Goal: Task Accomplishment & Management: Manage account settings

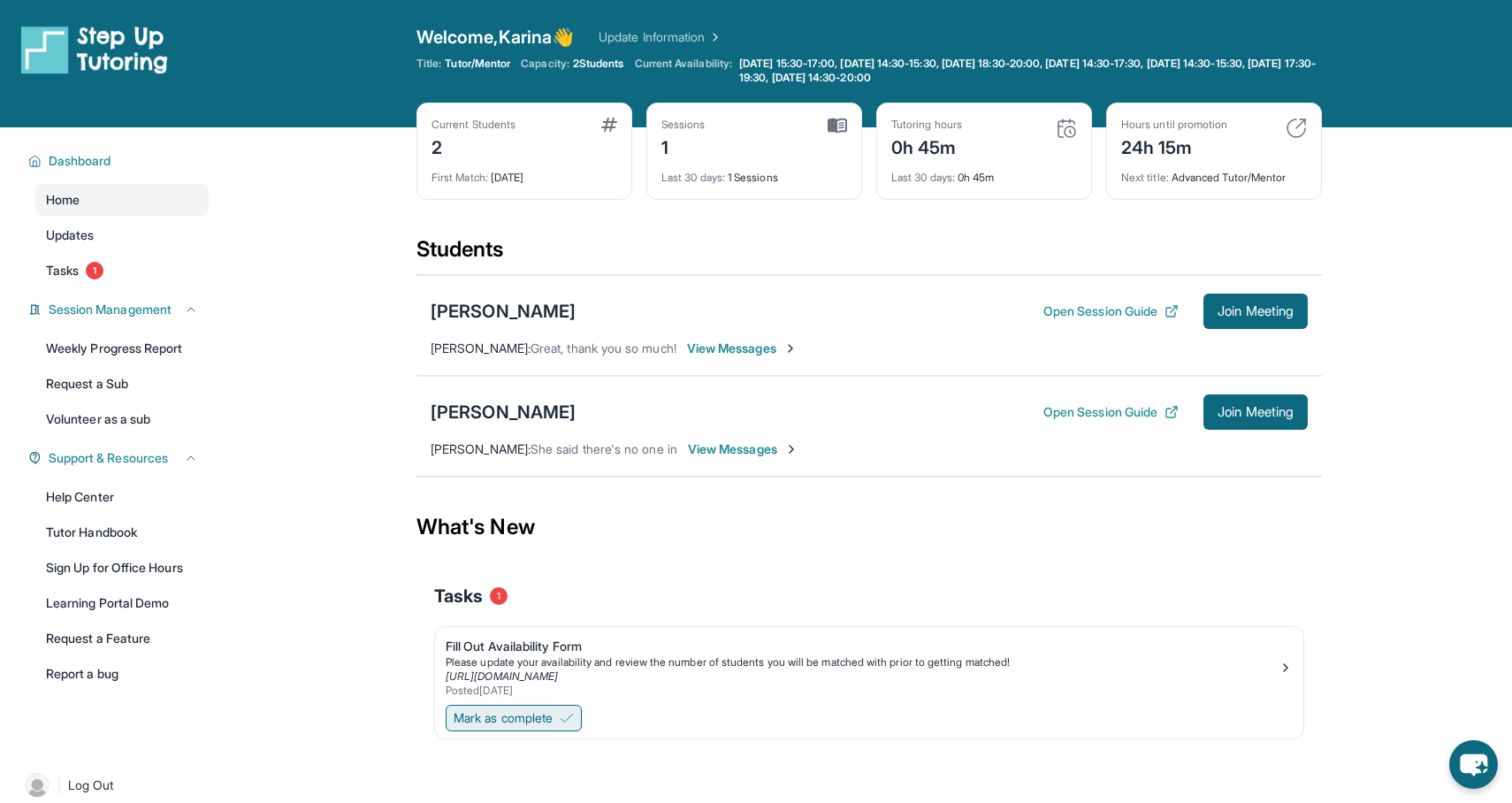
click at [523, 711] on span "Mark as complete" at bounding box center [503, 717] width 99 height 18
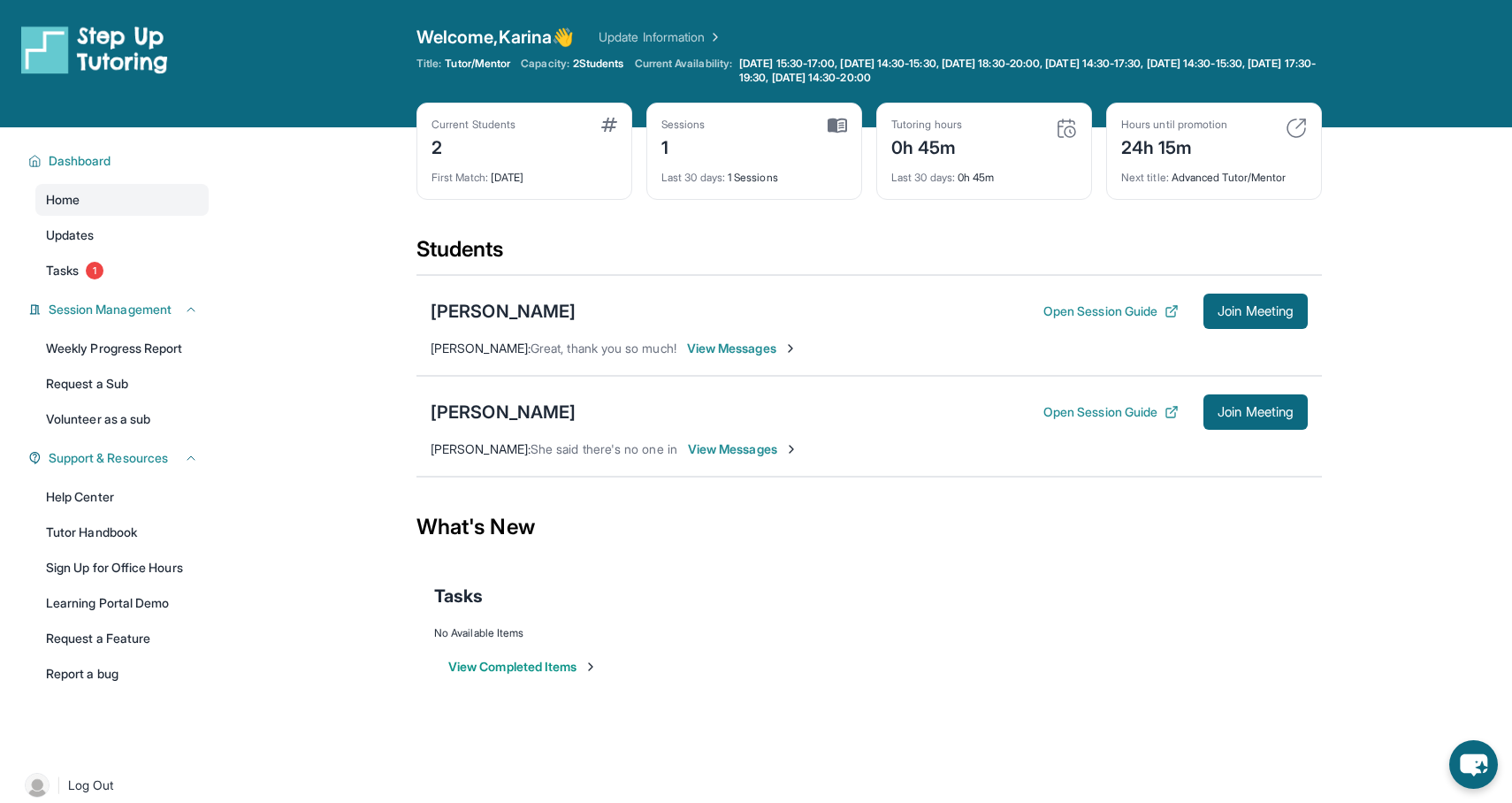
click at [542, 664] on button "View Completed Items" at bounding box center [523, 666] width 149 height 18
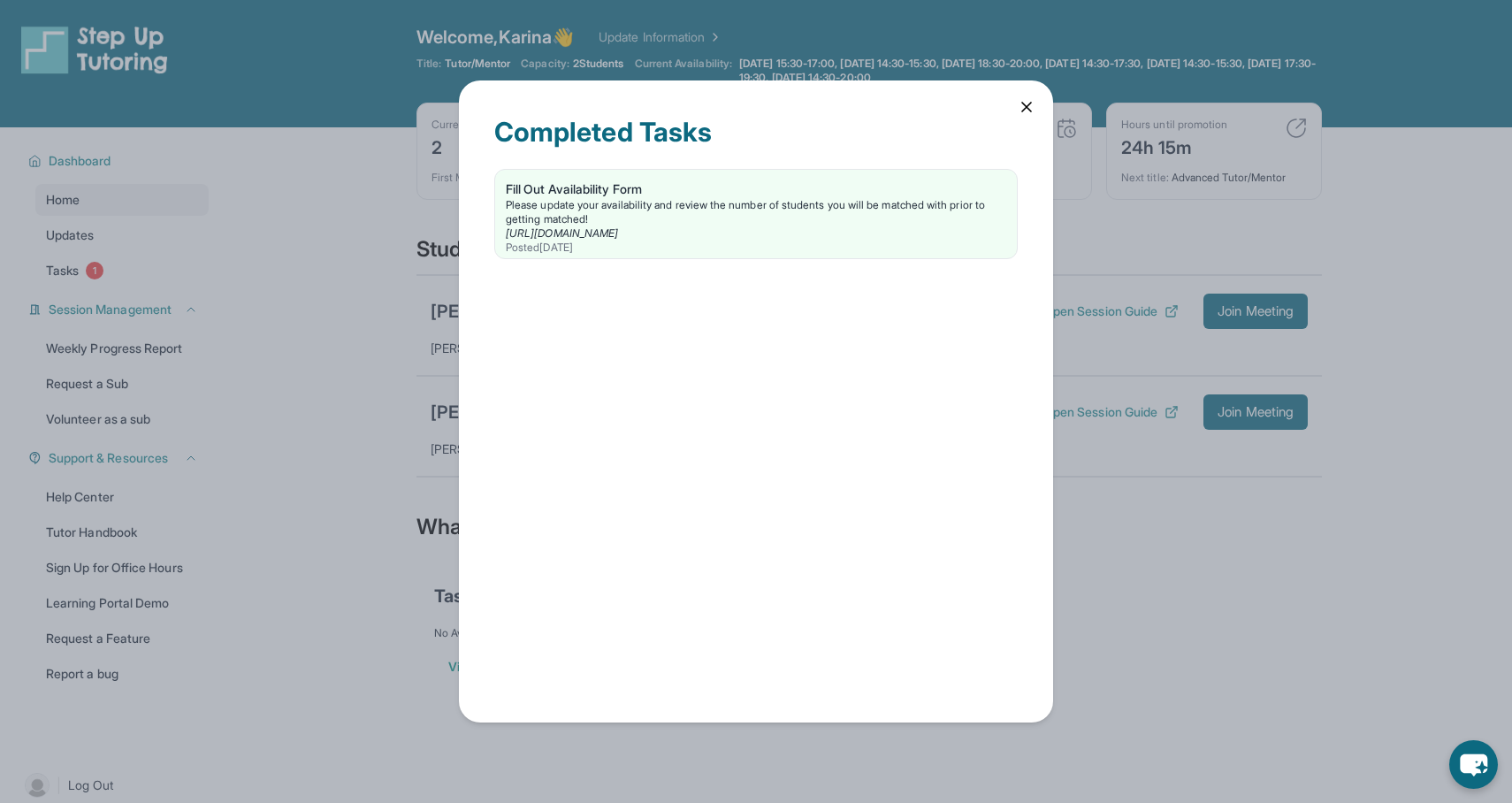
click at [1033, 104] on icon at bounding box center [1026, 107] width 18 height 18
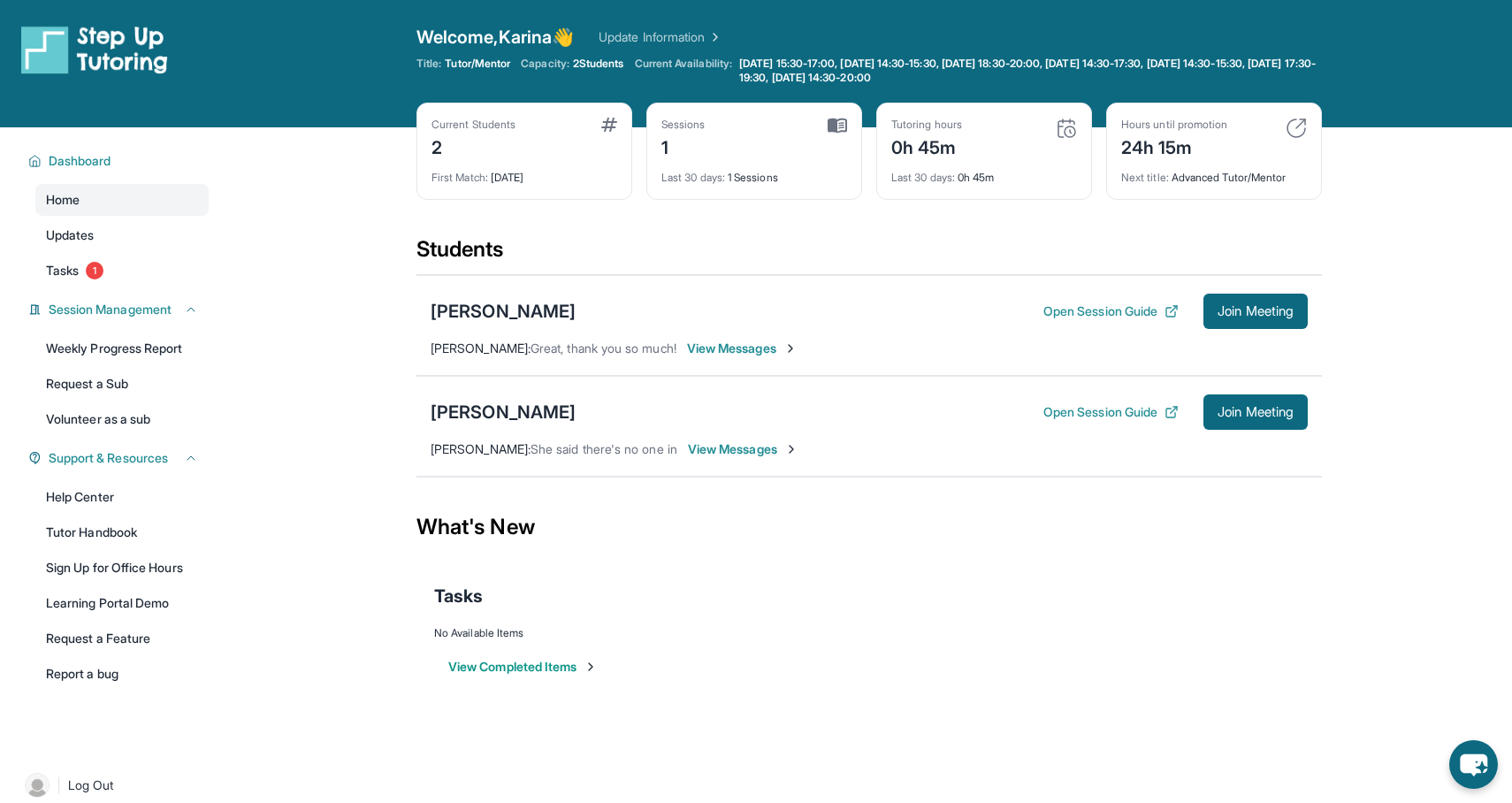
click at [536, 424] on div "[PERSON_NAME] Open Session Guide Join Meeting" at bounding box center [869, 411] width 877 height 35
click at [532, 410] on div "[PERSON_NAME]" at bounding box center [503, 412] width 145 height 25
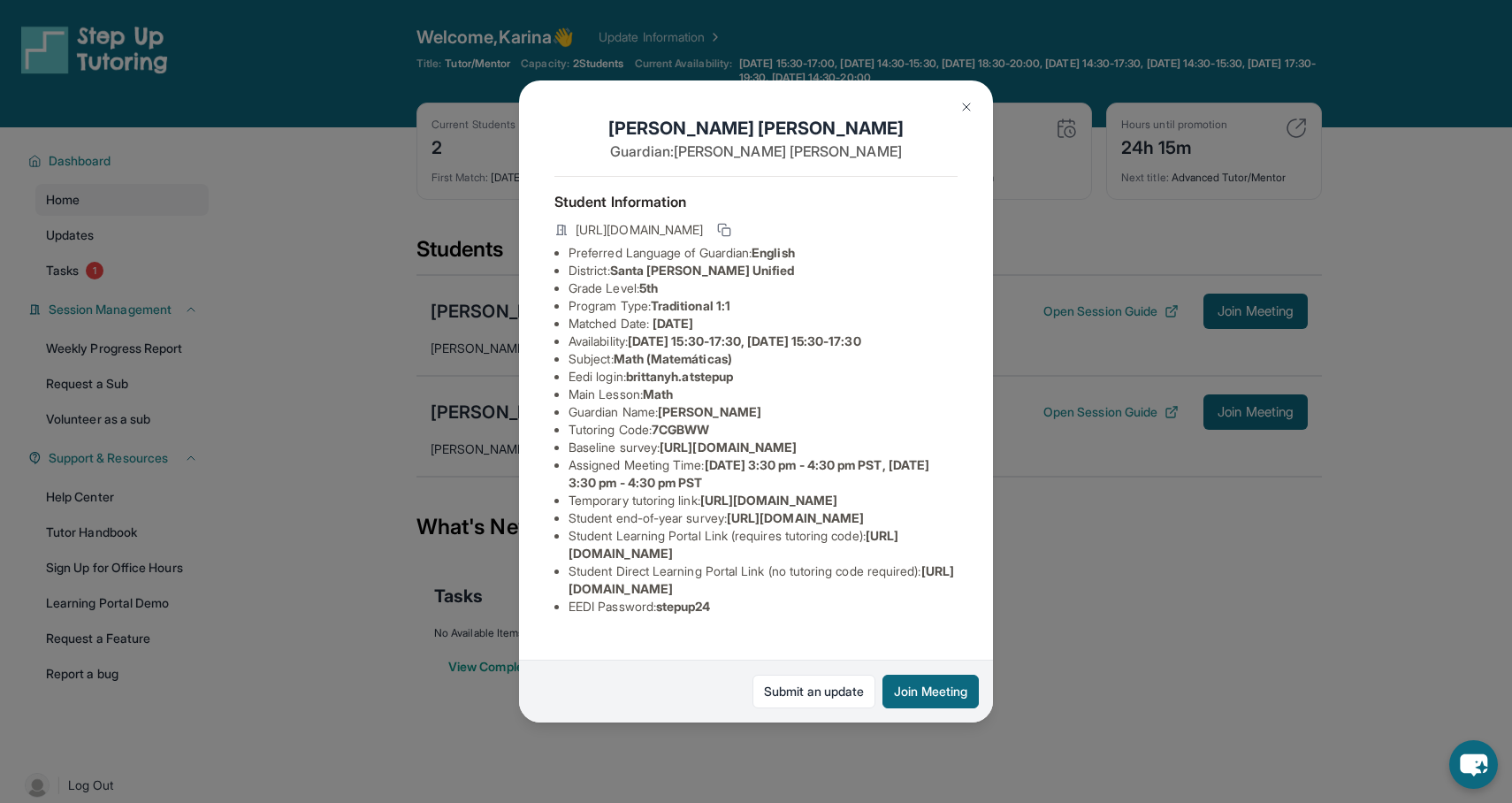
click at [498, 404] on div "[PERSON_NAME] Guardian: [PERSON_NAME] Student Information [URL][DOMAIN_NAME] Pr…" at bounding box center [756, 402] width 1512 height 803
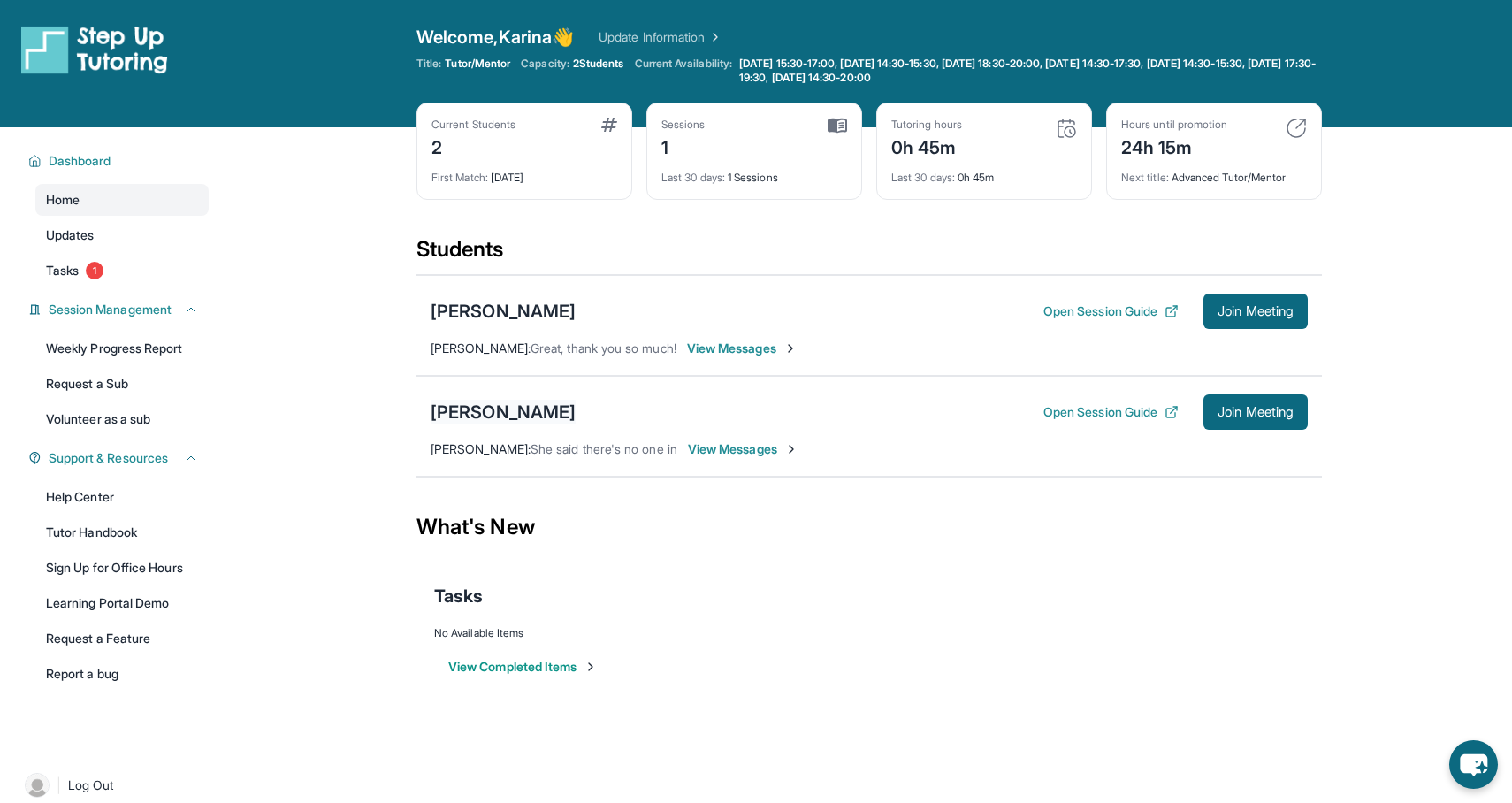
click at [529, 401] on div "[PERSON_NAME]" at bounding box center [503, 412] width 145 height 25
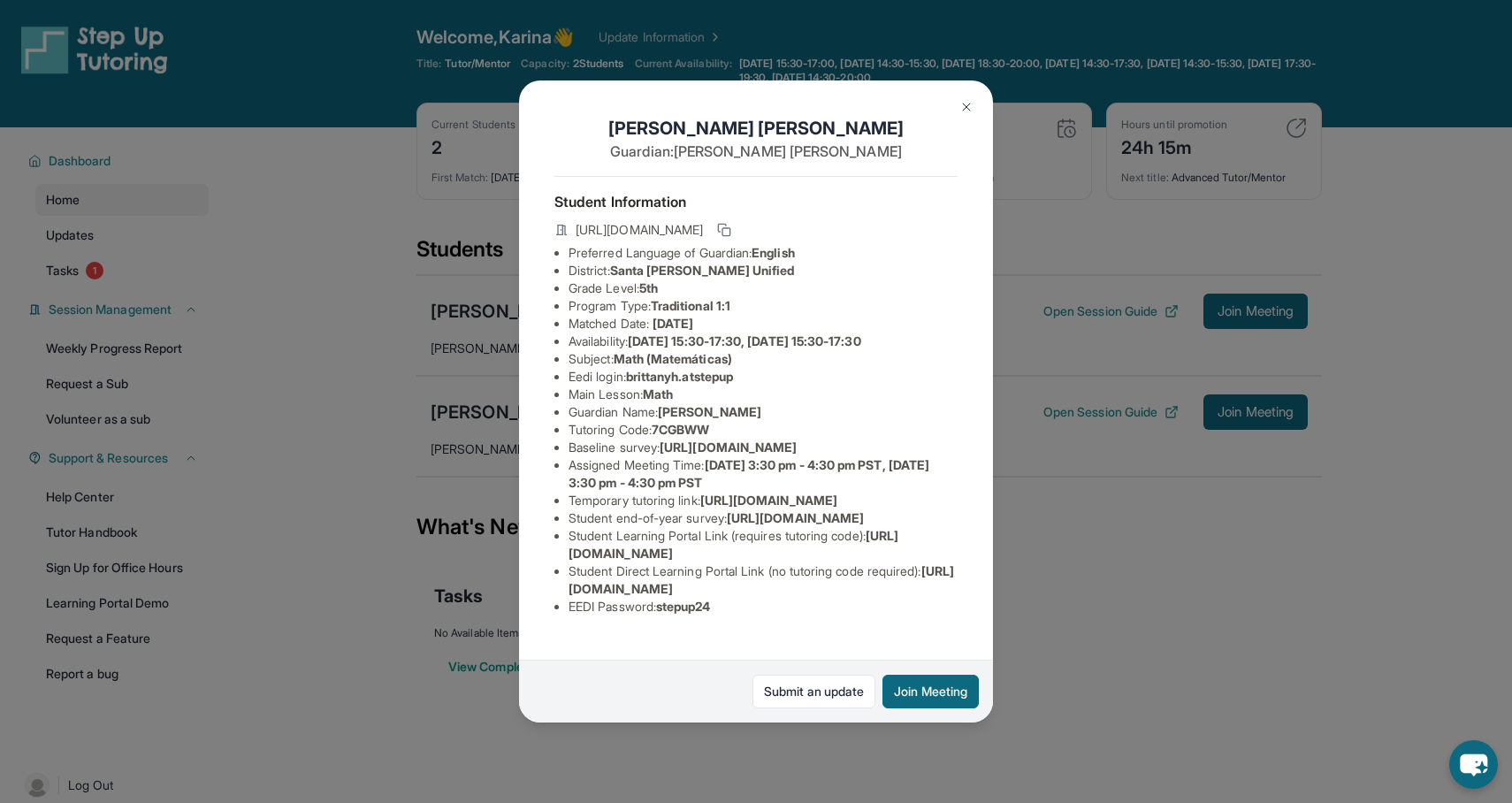
click at [936, 402] on li "Main Lesson : Math" at bounding box center [764, 394] width 389 height 18
click at [1065, 408] on div "[PERSON_NAME] Guardian: [PERSON_NAME] Student Information [URL][DOMAIN_NAME] Pr…" at bounding box center [756, 402] width 1512 height 803
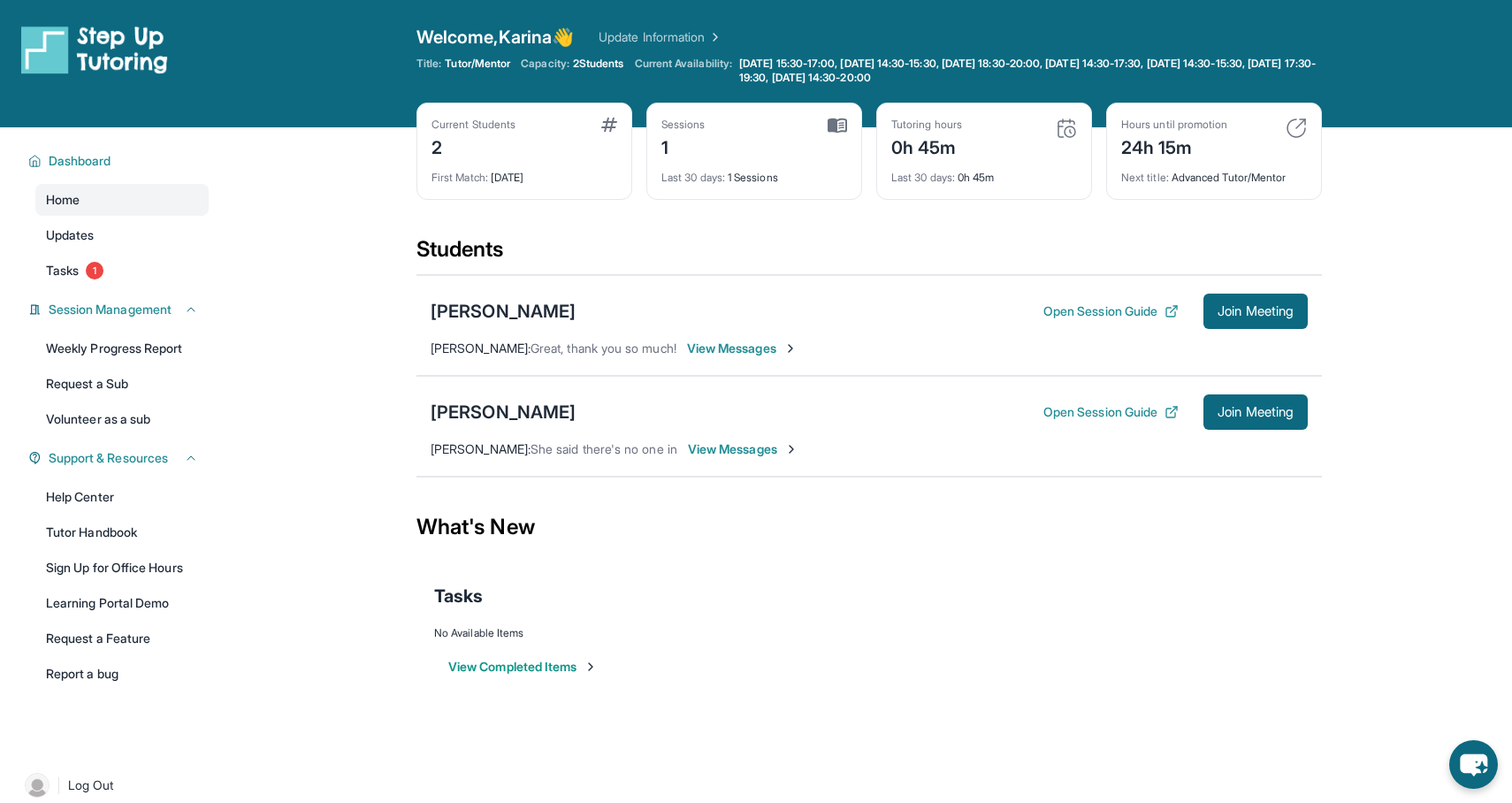
click at [1116, 400] on div "Open Session Guide Join Meeting" at bounding box center [1176, 411] width 265 height 35
click at [1118, 405] on button "Open Session Guide" at bounding box center [1110, 412] width 135 height 18
